Goal: Navigation & Orientation: Go to known website

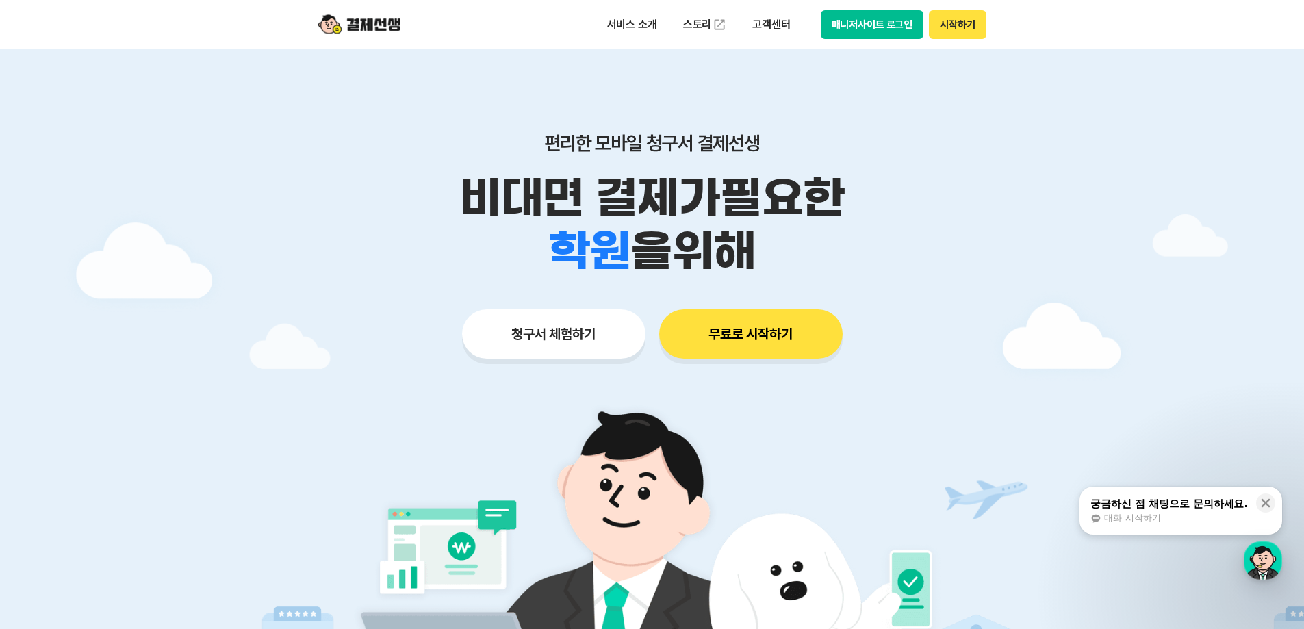
click at [888, 23] on button "매니저사이트 로그인" at bounding box center [872, 24] width 103 height 29
click at [888, 31] on button "매니저사이트 로그인" at bounding box center [872, 24] width 103 height 29
click at [863, 25] on button "매니저사이트 로그인" at bounding box center [872, 24] width 103 height 29
click at [875, 29] on button "매니저사이트 로그인" at bounding box center [872, 24] width 103 height 29
click at [852, 25] on button "매니저사이트 로그인" at bounding box center [872, 24] width 103 height 29
